Goal: Entertainment & Leisure: Browse casually

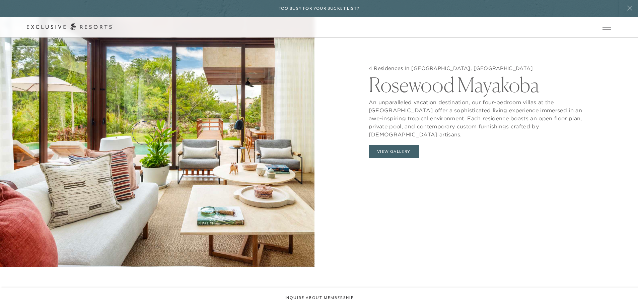
scroll to position [770, 0]
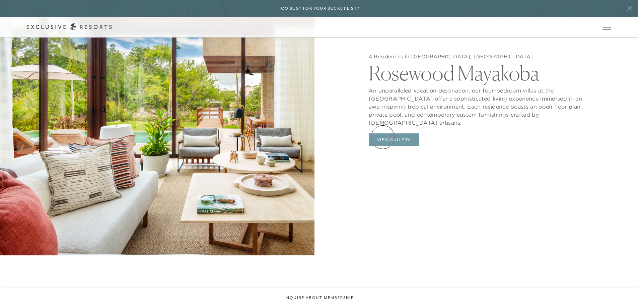
click at [383, 137] on button "View Gallery" at bounding box center [394, 139] width 50 height 13
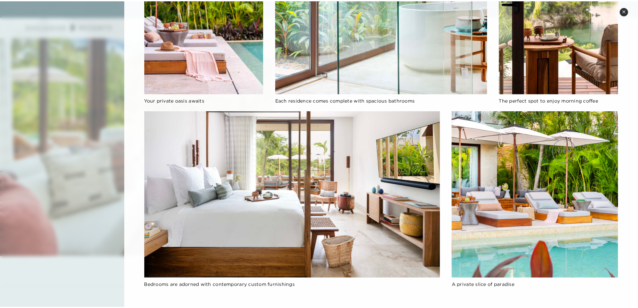
scroll to position [533, 0]
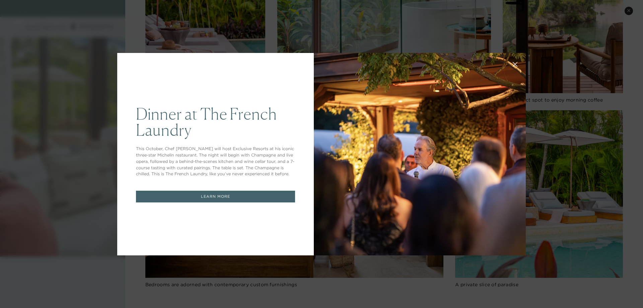
click at [388, 38] on div "Dinner at The [GEOGRAPHIC_DATA] This October, Chef [PERSON_NAME] will host Excl…" at bounding box center [321, 154] width 643 height 308
click at [515, 63] on icon at bounding box center [515, 64] width 4 height 4
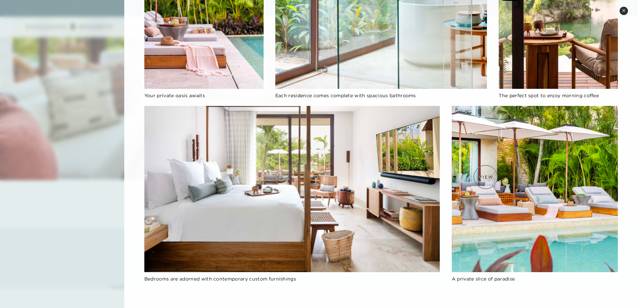
scroll to position [837, 0]
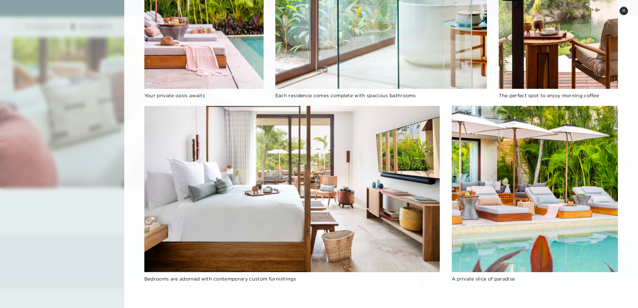
click at [424, 280] on div "Bedrooms are adorned with contemporary custom furnishings" at bounding box center [291, 278] width 295 height 7
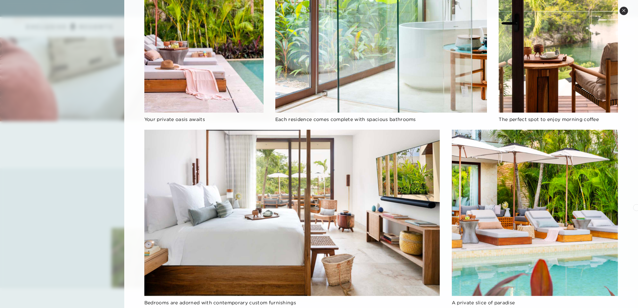
scroll to position [533, 0]
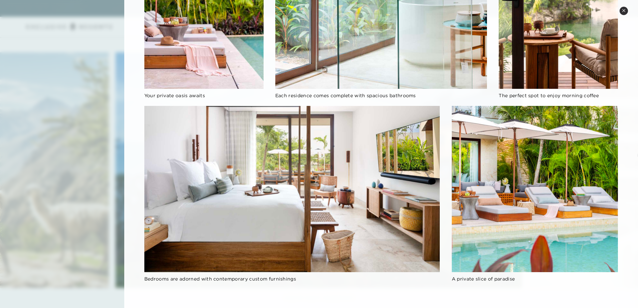
scroll to position [1446, 0]
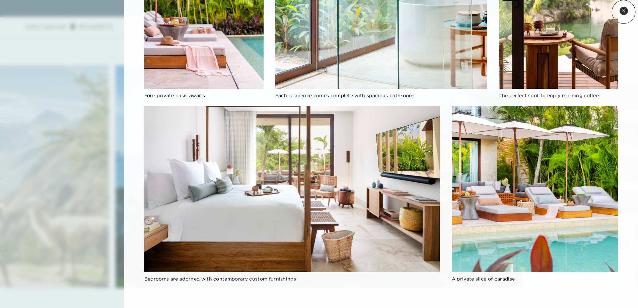
click at [624, 12] on icon at bounding box center [624, 11] width 4 height 4
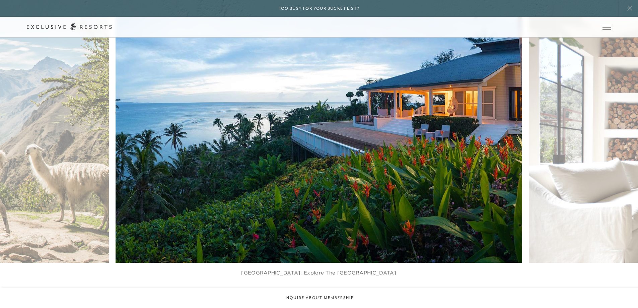
scroll to position [1457, 0]
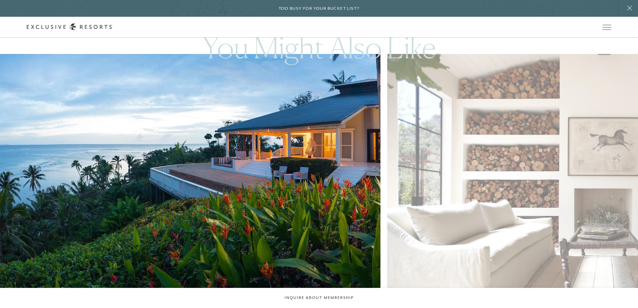
click at [159, 194] on img at bounding box center [191, 179] width 448 height 275
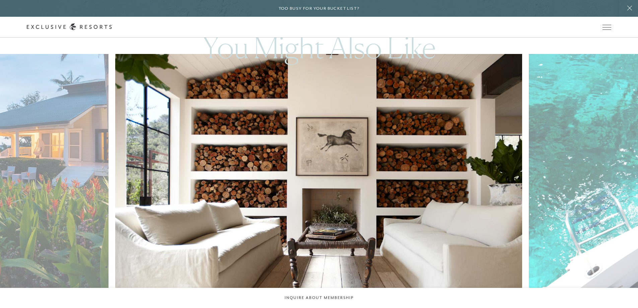
click at [232, 190] on img at bounding box center [333, 179] width 448 height 275
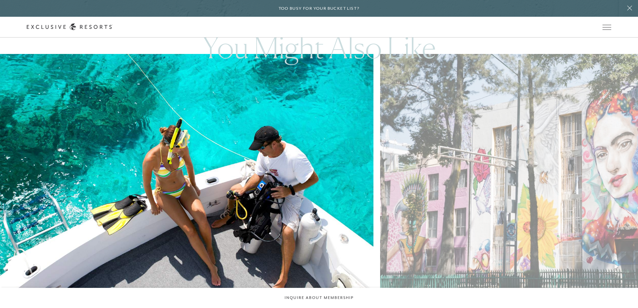
click at [81, 191] on img at bounding box center [184, 179] width 448 height 275
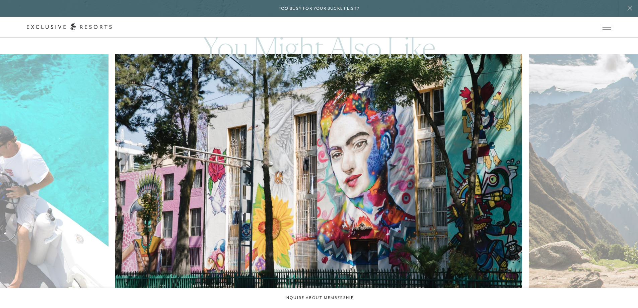
click at [237, 189] on img at bounding box center [333, 179] width 448 height 275
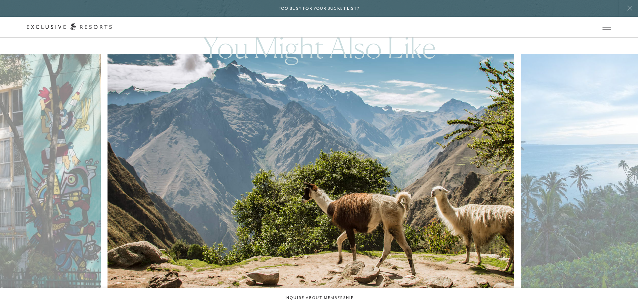
click at [132, 186] on img at bounding box center [324, 179] width 448 height 275
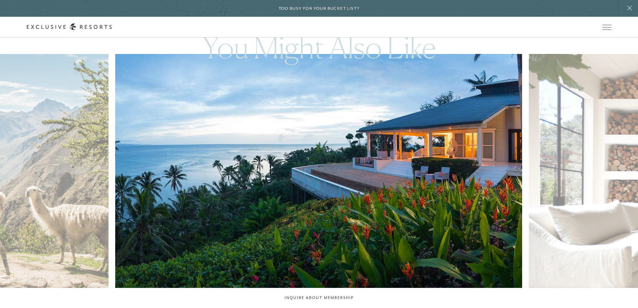
click at [171, 186] on img at bounding box center [333, 179] width 448 height 275
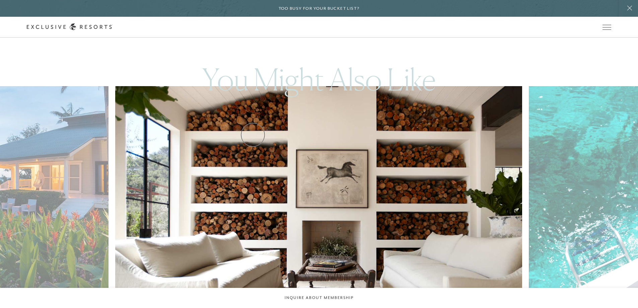
scroll to position [1319, 0]
